Goal: Task Accomplishment & Management: Use online tool/utility

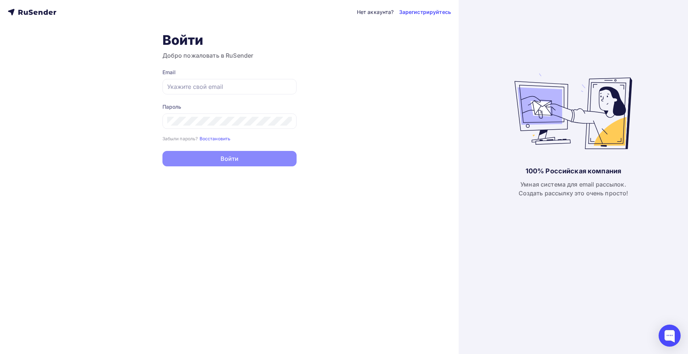
type input "[EMAIL_ADDRESS][DOMAIN_NAME]"
click at [225, 161] on button "Войти" at bounding box center [230, 158] width 134 height 15
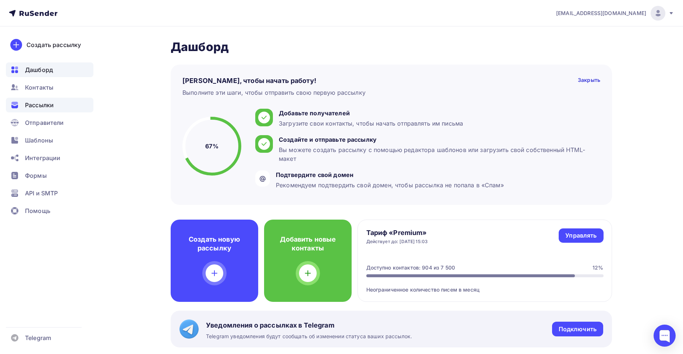
click at [47, 104] on span "Рассылки" at bounding box center [39, 105] width 29 height 9
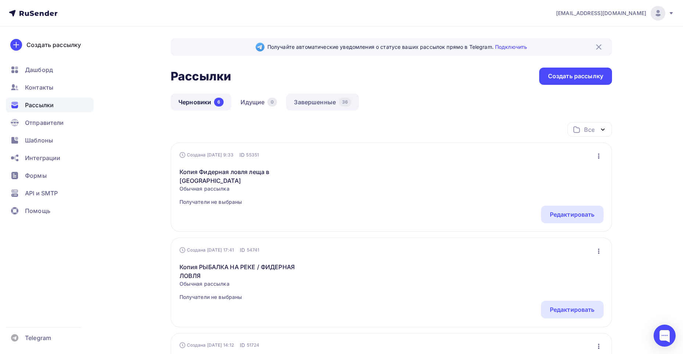
click at [307, 100] on link "Завершенные 36" at bounding box center [322, 102] width 73 height 17
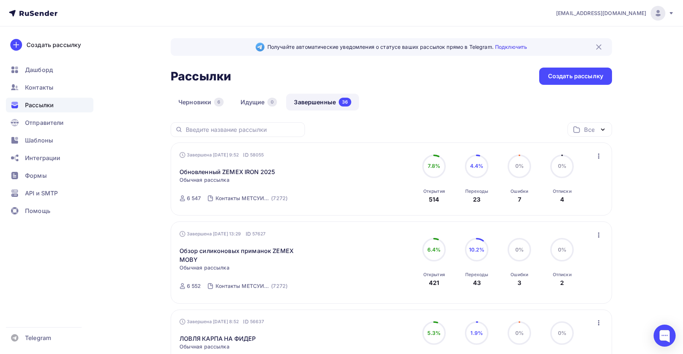
click at [599, 155] on icon "button" at bounding box center [598, 156] width 9 height 9
click at [571, 204] on div "Копировать в новую" at bounding box center [564, 204] width 75 height 9
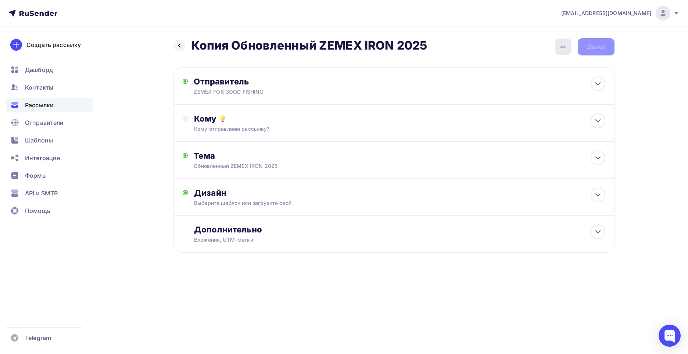
click at [565, 47] on icon "button" at bounding box center [563, 46] width 5 height 1
click at [522, 83] on div "Переименовать рассылку" at bounding box center [524, 84] width 91 height 9
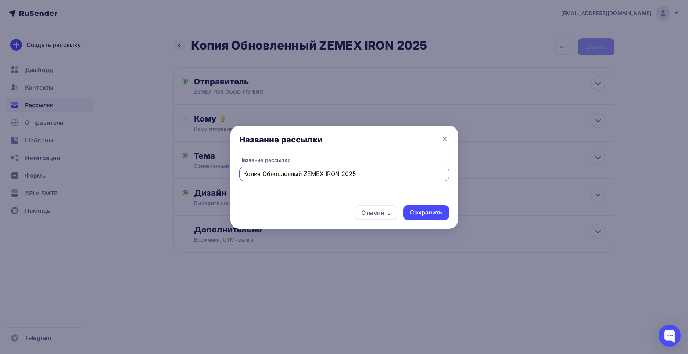
drag, startPoint x: 366, startPoint y: 173, endPoint x: 243, endPoint y: 172, distance: 123.2
click at [243, 172] on div "Копия Обновленный ZEMEX IRON 2025" at bounding box center [344, 174] width 210 height 14
drag, startPoint x: 370, startPoint y: 174, endPoint x: 239, endPoint y: 177, distance: 131.3
click at [239, 177] on div "Название рассылки [DATE] ожидается приход спиннингов" at bounding box center [345, 178] width 228 height 43
type input "[DATE] ожидается приход спиннингов"
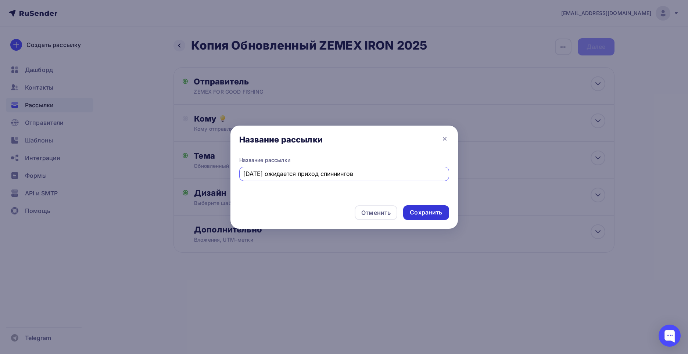
click at [414, 212] on div "Сохранить" at bounding box center [426, 212] width 32 height 8
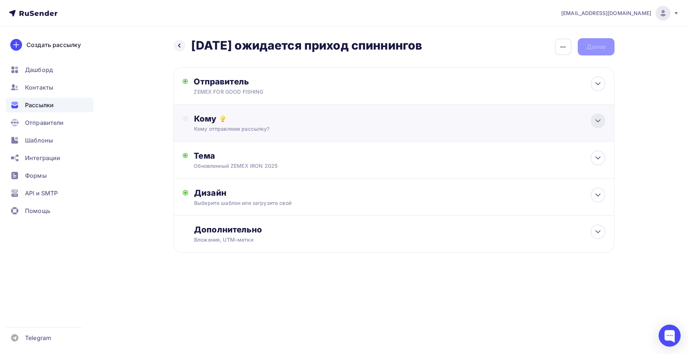
click at [596, 119] on icon at bounding box center [598, 121] width 9 height 9
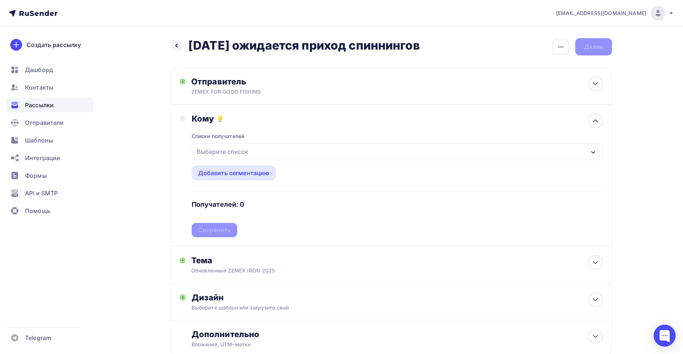
click at [591, 152] on icon "button" at bounding box center [593, 152] width 4 height 3
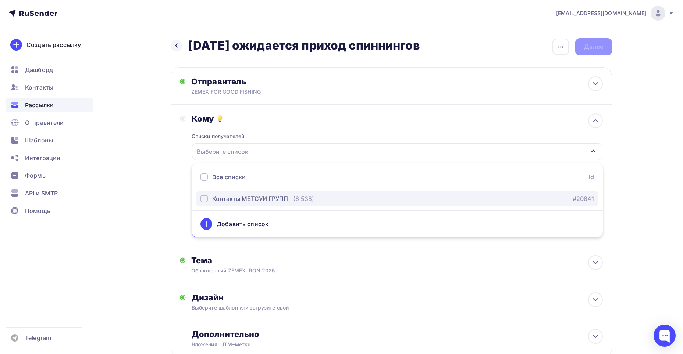
click at [207, 198] on div "button" at bounding box center [203, 198] width 7 height 7
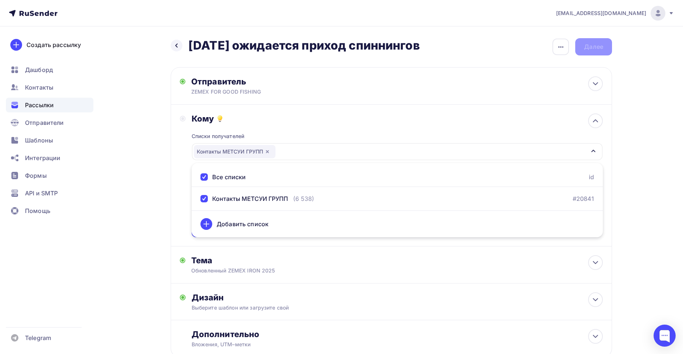
click at [141, 179] on div "Назад [DATE] ожидается приход спиннингов [DATE] ожидается приход спиннингов Зак…" at bounding box center [341, 215] width 603 height 379
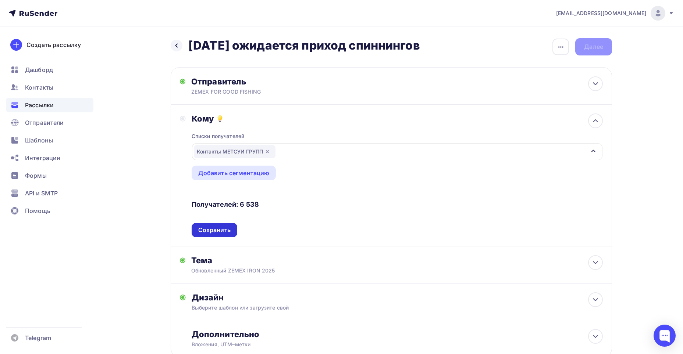
click at [206, 229] on div "Сохранить" at bounding box center [214, 230] width 32 height 8
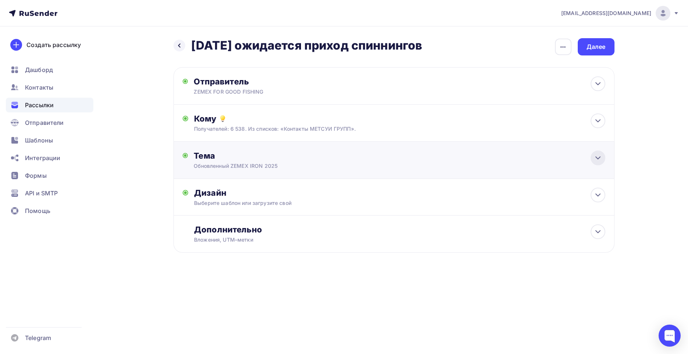
click at [596, 157] on icon at bounding box center [598, 158] width 4 height 2
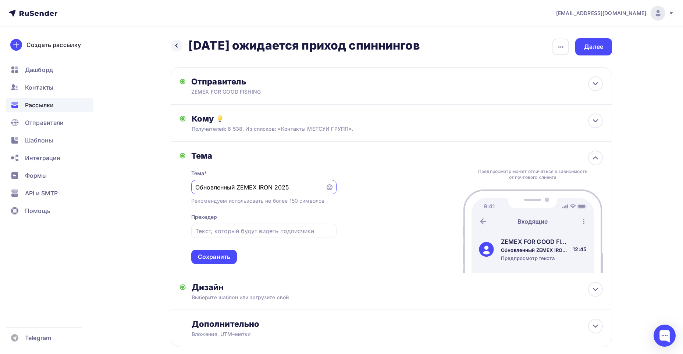
drag, startPoint x: 298, startPoint y: 189, endPoint x: 186, endPoint y: 189, distance: 111.8
click at [187, 190] on div "Тема Тема * Обновленный ZEMEX IRON 2025 Рекомендуем использовать не более 150 с…" at bounding box center [258, 208] width 157 height 114
paste input "[DATE] ожидается приход спиннингов"
type input "[DATE] ожидается приход спиннингов"
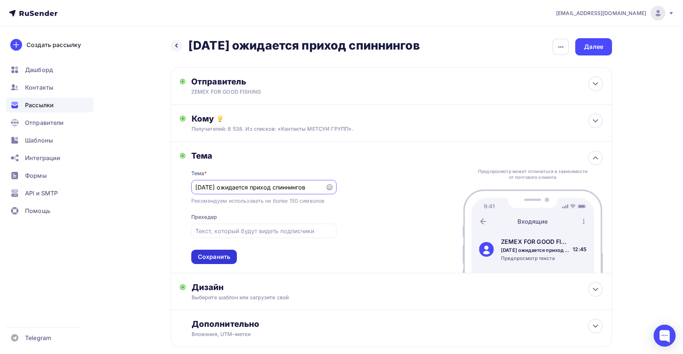
scroll to position [0, 0]
click at [224, 255] on div "Сохранить" at bounding box center [214, 257] width 32 height 8
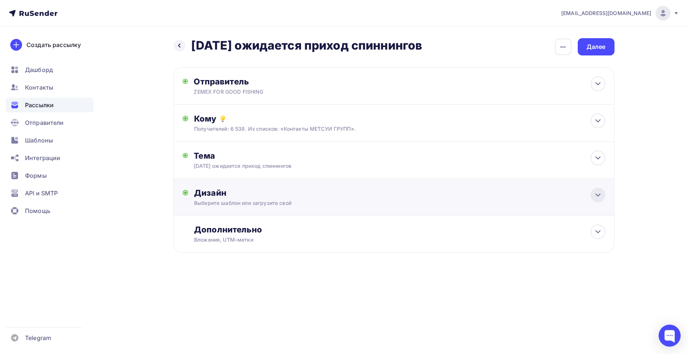
click at [597, 195] on icon at bounding box center [598, 195] width 4 height 2
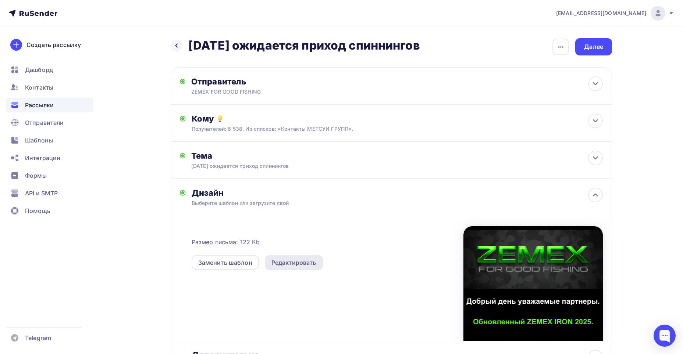
click at [303, 263] on div "Редактировать" at bounding box center [293, 263] width 45 height 9
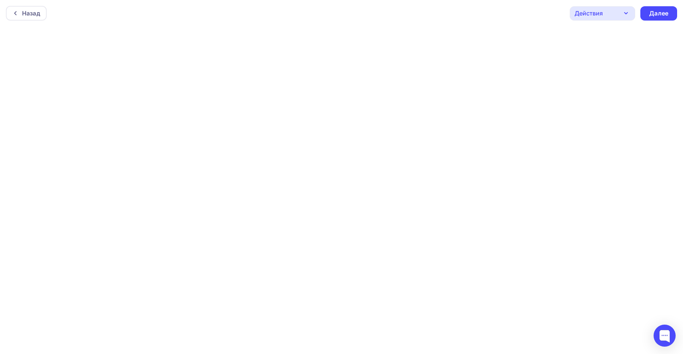
scroll to position [2, 0]
click at [657, 13] on div "Далее" at bounding box center [658, 11] width 19 height 8
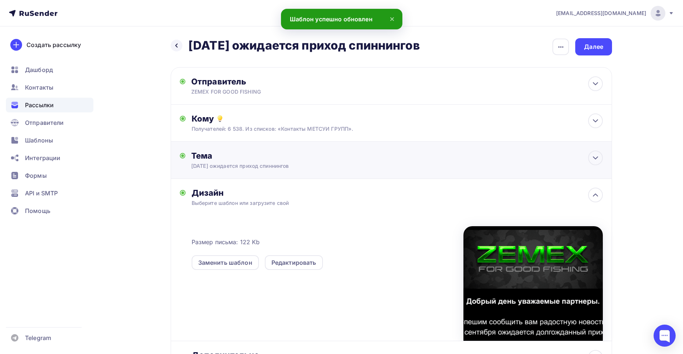
scroll to position [72, 0]
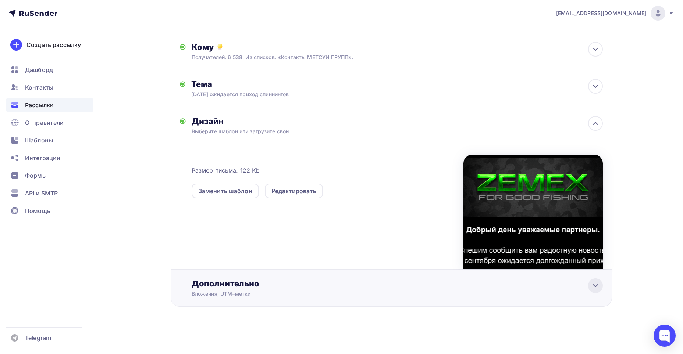
click at [593, 288] on icon at bounding box center [595, 286] width 9 height 9
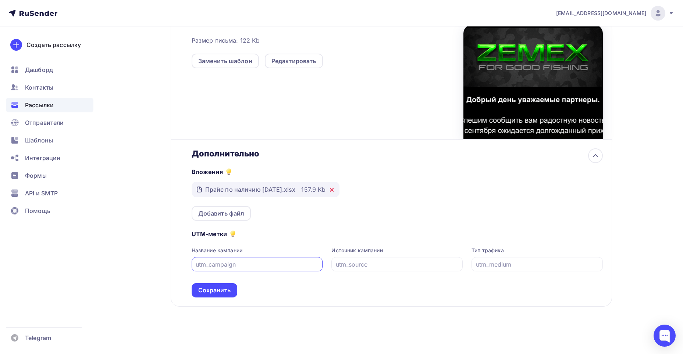
click at [335, 189] on icon at bounding box center [332, 190] width 6 height 6
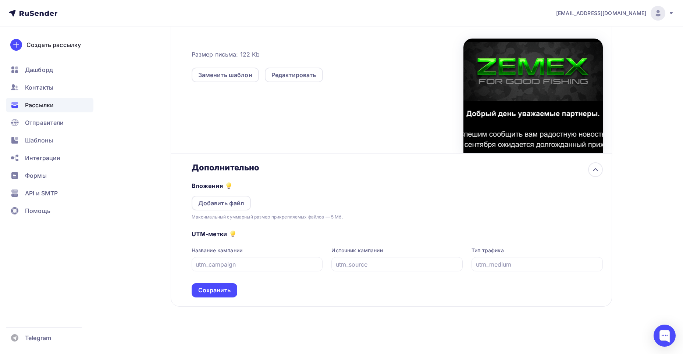
scroll to position [188, 0]
click at [237, 204] on div "Добавить файл" at bounding box center [221, 203] width 46 height 9
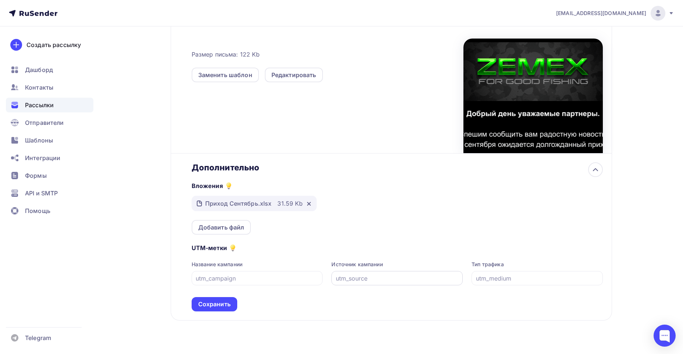
scroll to position [202, 0]
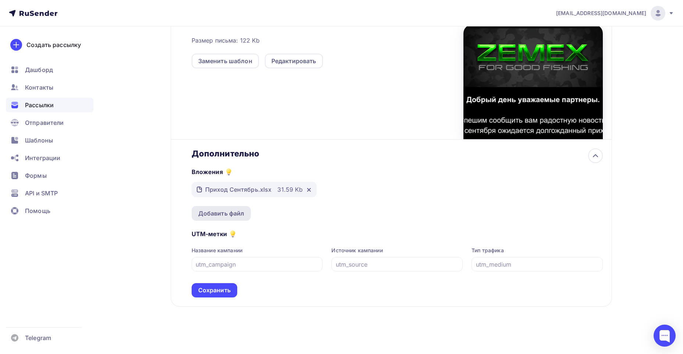
click at [240, 213] on div "Добавить файл" at bounding box center [221, 213] width 46 height 9
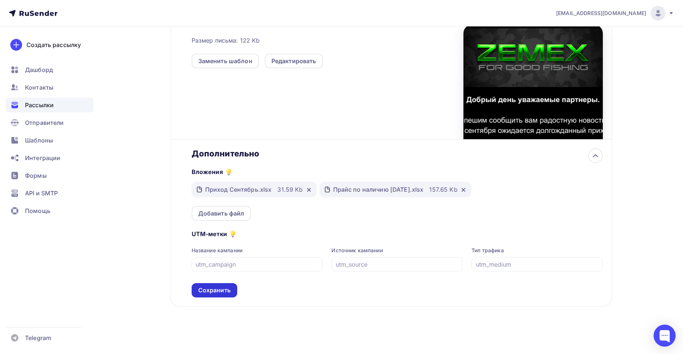
click at [227, 291] on div "Сохранить" at bounding box center [214, 290] width 32 height 8
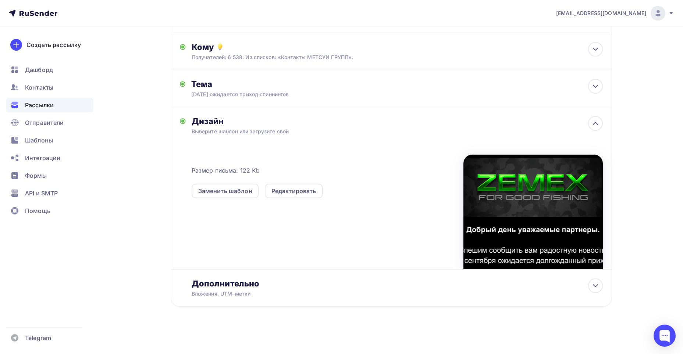
scroll to position [0, 0]
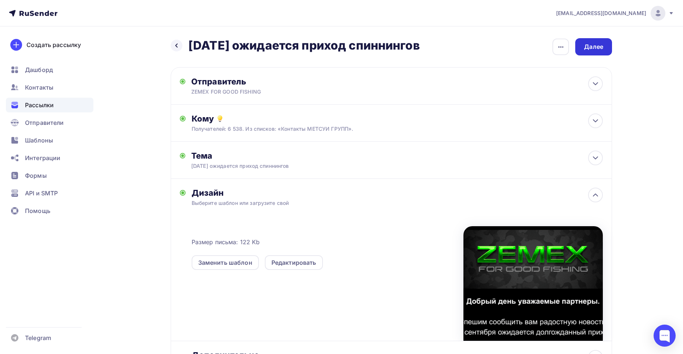
click at [597, 45] on div "Далее" at bounding box center [593, 47] width 19 height 8
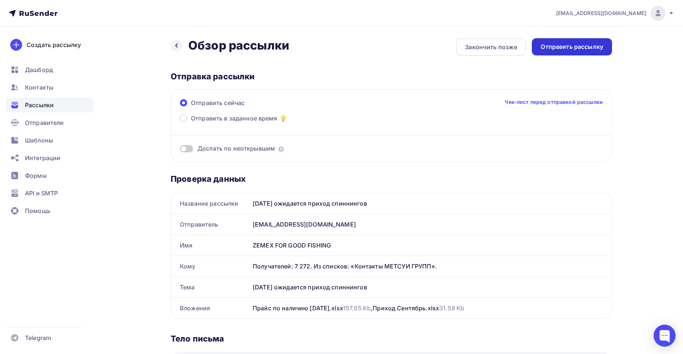
click at [587, 47] on div "Отправить рассылку" at bounding box center [572, 47] width 63 height 8
